Goal: Task Accomplishment & Management: Use online tool/utility

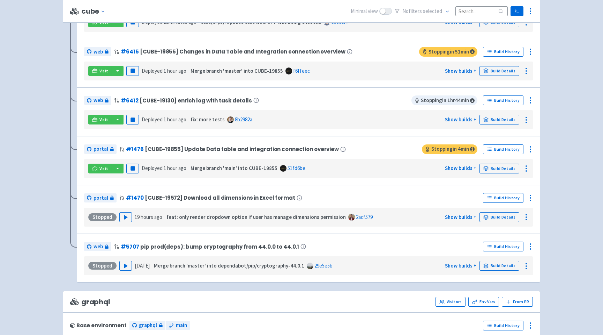
scroll to position [186, 0]
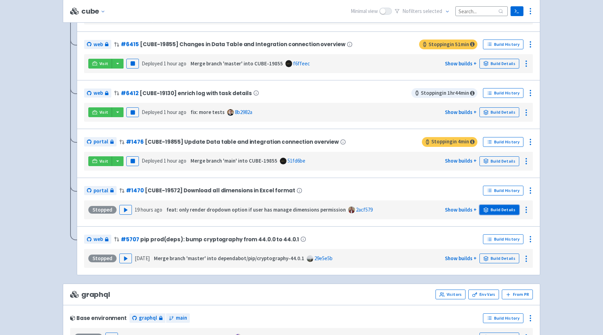
click at [492, 210] on link "Build Details" at bounding box center [500, 210] width 40 height 10
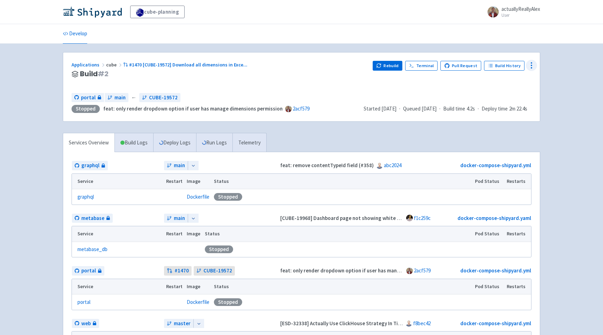
click at [529, 65] on icon at bounding box center [532, 65] width 8 height 8
click at [513, 80] on span "Configure" at bounding box center [505, 81] width 46 height 10
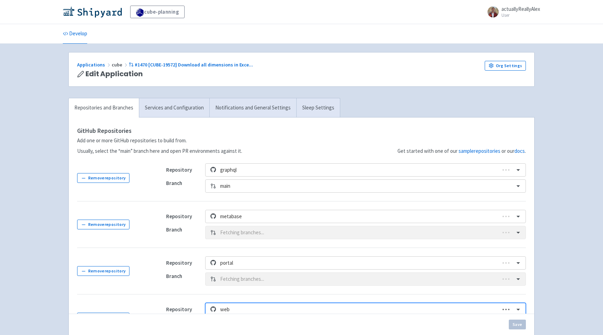
scroll to position [94, 0]
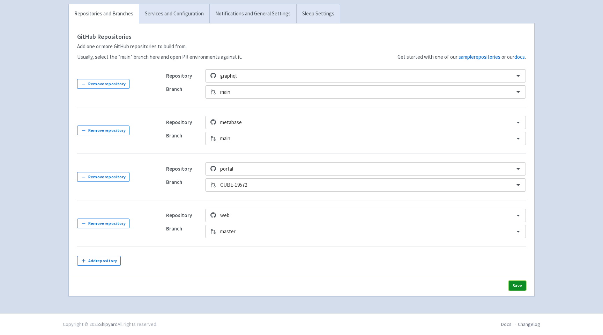
click at [525, 284] on button "Save" at bounding box center [517, 285] width 17 height 10
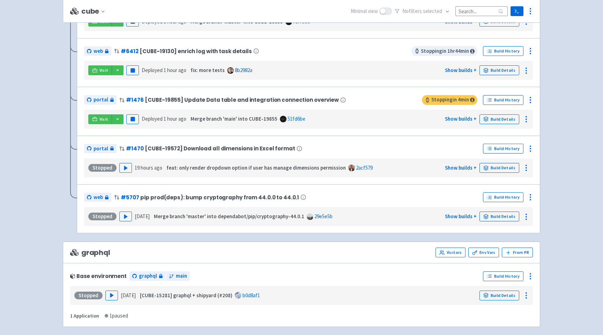
scroll to position [218, 0]
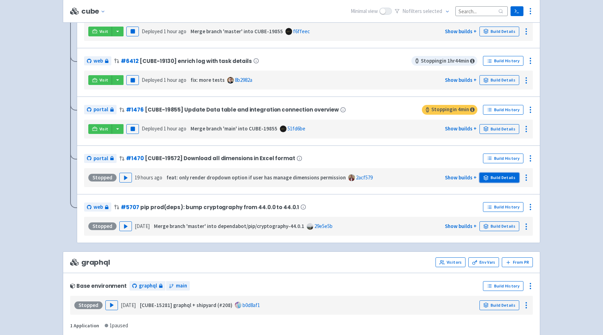
click at [516, 178] on link "Build Details" at bounding box center [500, 177] width 40 height 10
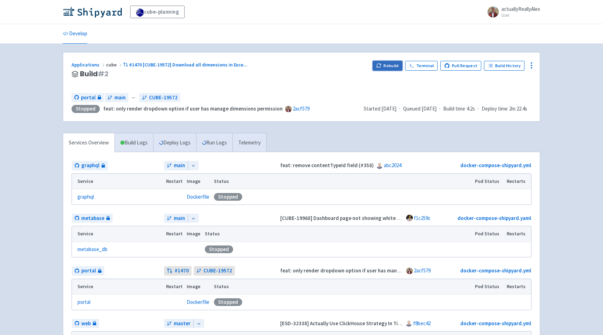
click at [399, 66] on button "Rebuild" at bounding box center [388, 66] width 30 height 10
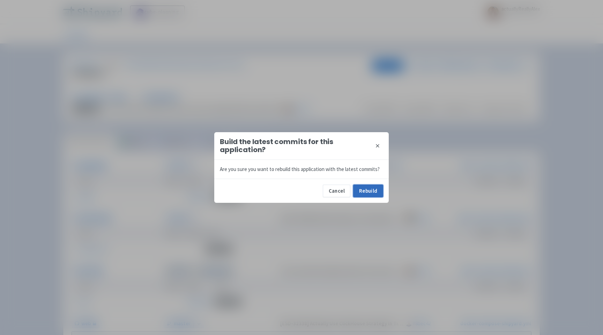
click at [377, 193] on button "Rebuild" at bounding box center [368, 190] width 30 height 13
